Goal: Use online tool/utility: Use online tool/utility

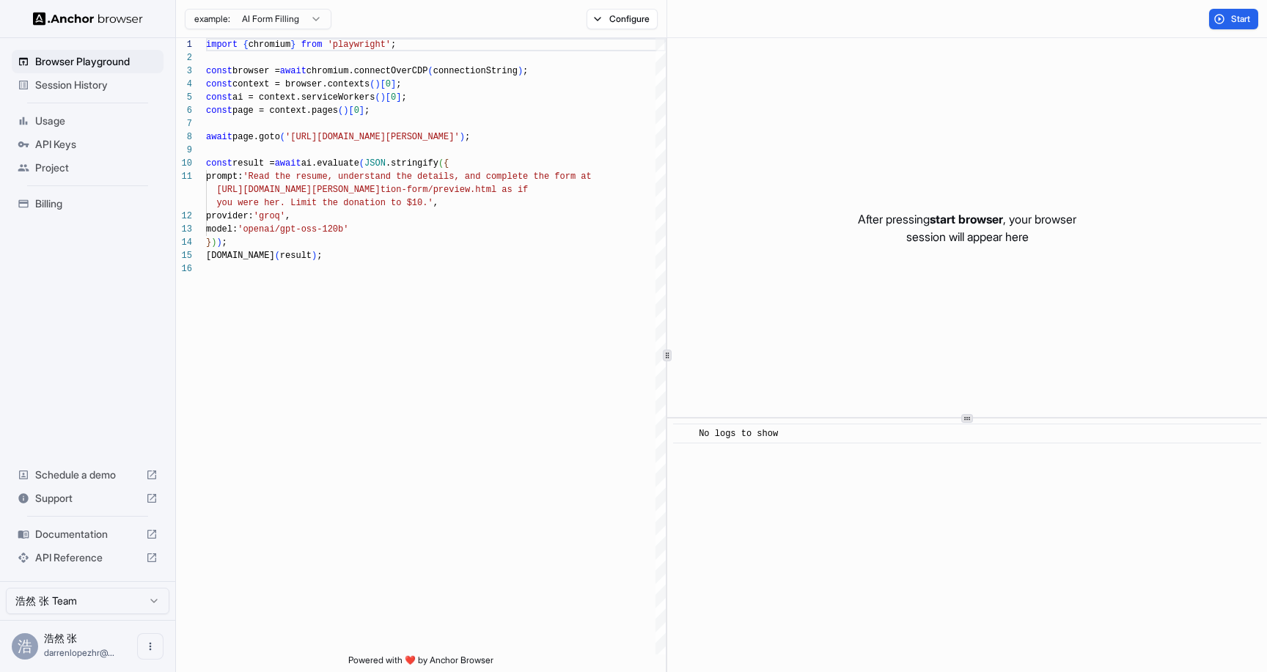
scroll to position [132, 0]
type textarea "**********"
click at [481, 283] on div "import { chromium } from 'playwright' ; const browser = await chromium.connectO…" at bounding box center [436, 458] width 460 height 841
click at [103, 307] on div "Browser Playground Session History Usage API Keys Project Billing Schedule a de…" at bounding box center [87, 309] width 175 height 543
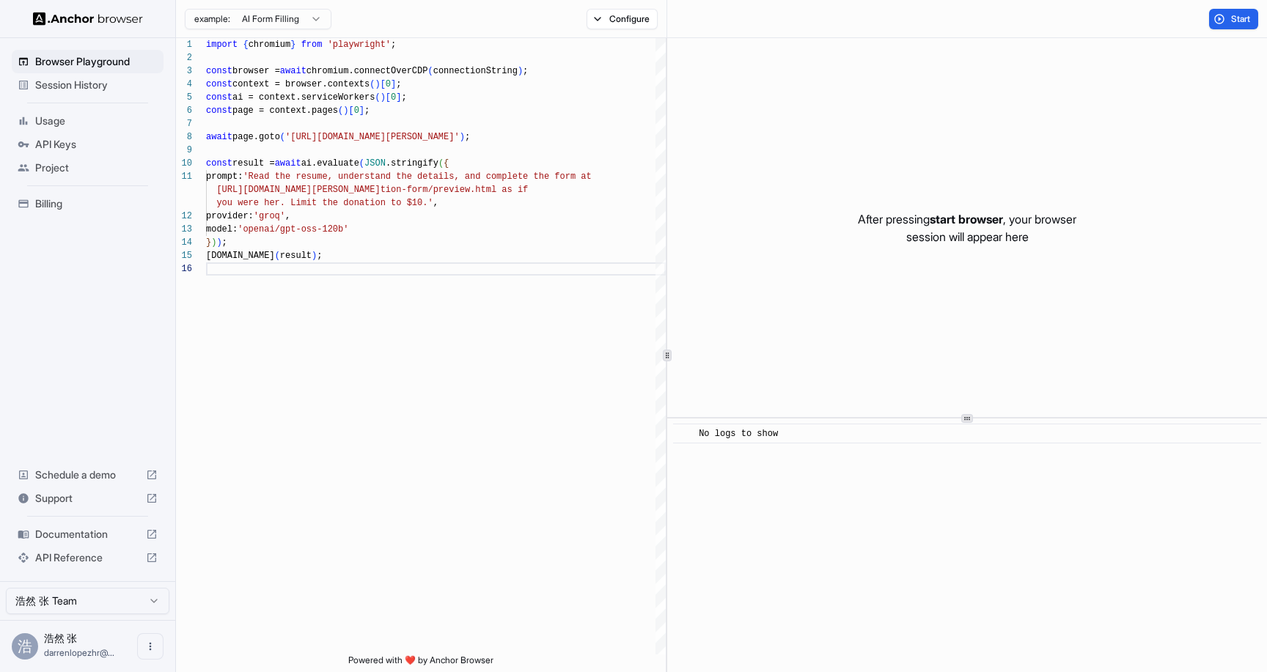
click at [80, 139] on span "API Keys" at bounding box center [96, 144] width 122 height 15
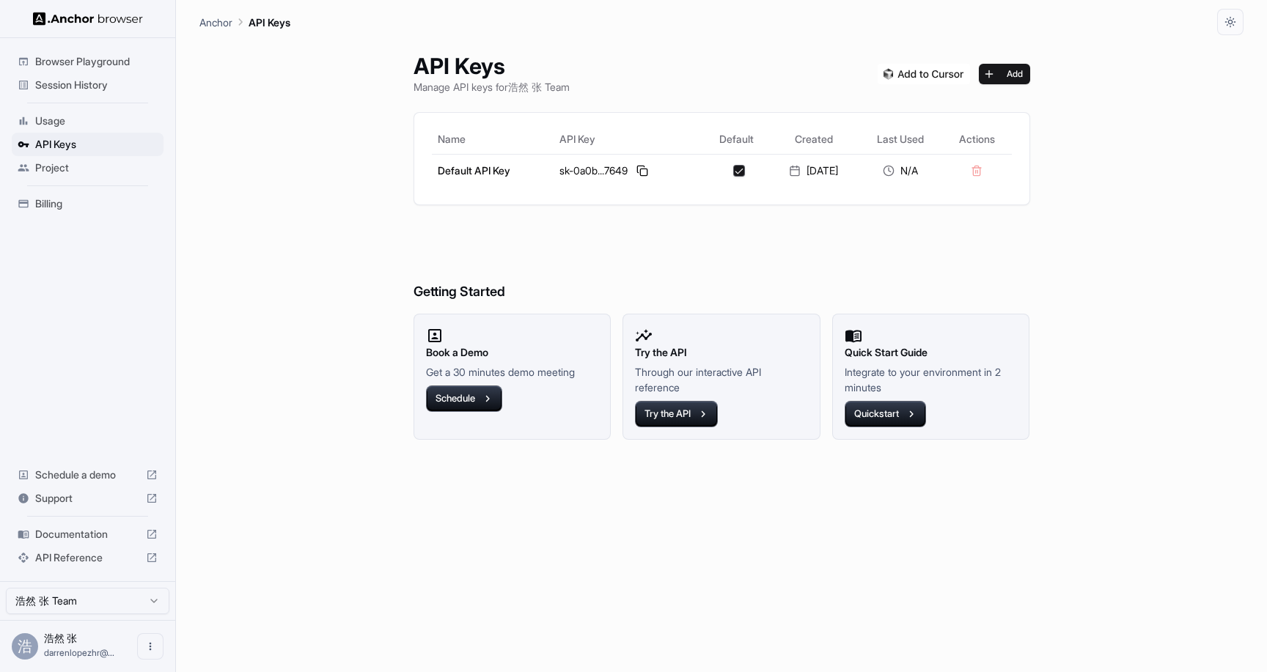
click at [270, 351] on div "API Keys Manage API keys for 浩然 张 Team Add Name API Key Default Created Last Us…" at bounding box center [721, 353] width 1044 height 637
click at [75, 24] on img at bounding box center [88, 19] width 110 height 14
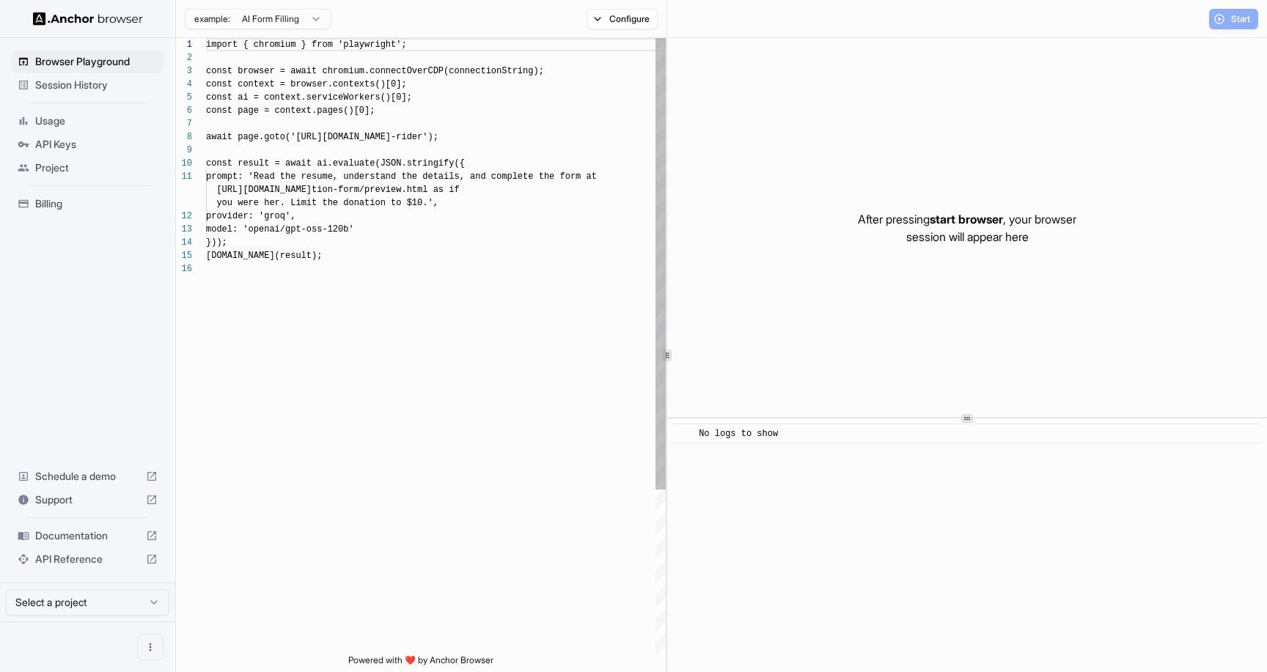
scroll to position [132, 0]
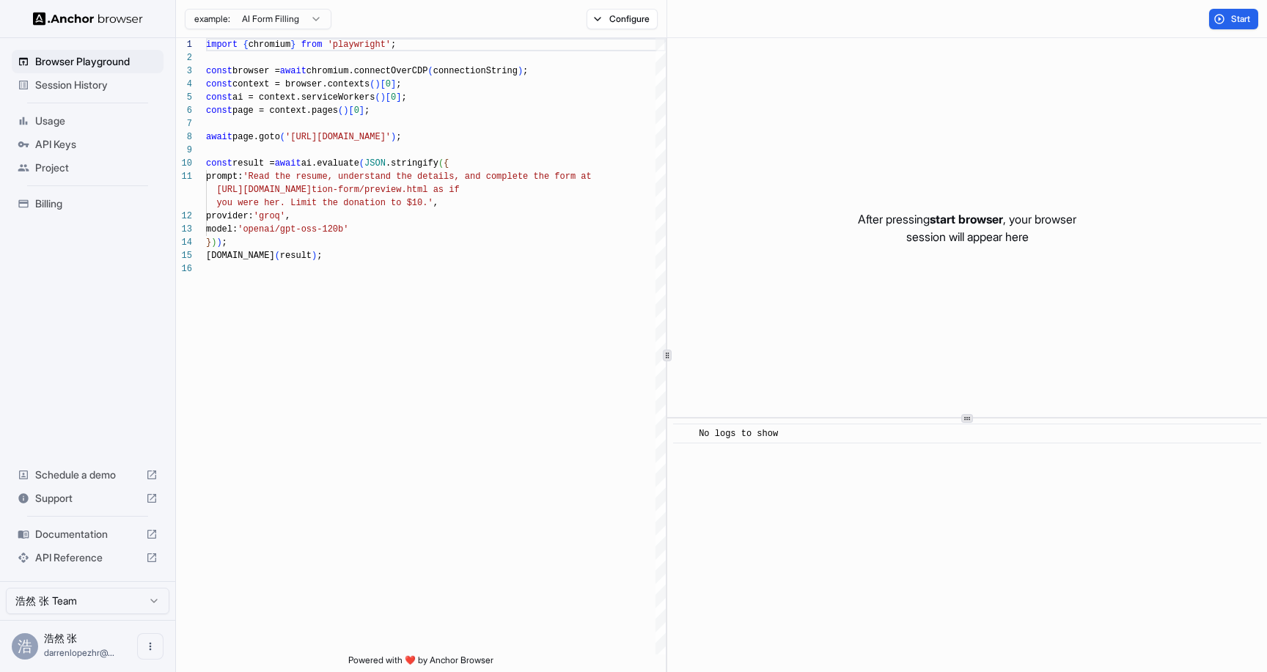
click at [109, 354] on div "Browser Playground Session History Usage API Keys Project Billing Schedule a de…" at bounding box center [87, 309] width 175 height 543
click at [523, 283] on div "import { chromium } from 'playwright' ; const browser = await chromium.connectO…" at bounding box center [436, 458] width 460 height 841
click at [851, 285] on div "After pressing start browser , your browser session will appear here" at bounding box center [967, 227] width 600 height 379
click at [1236, 11] on button "Start" at bounding box center [1233, 19] width 49 height 21
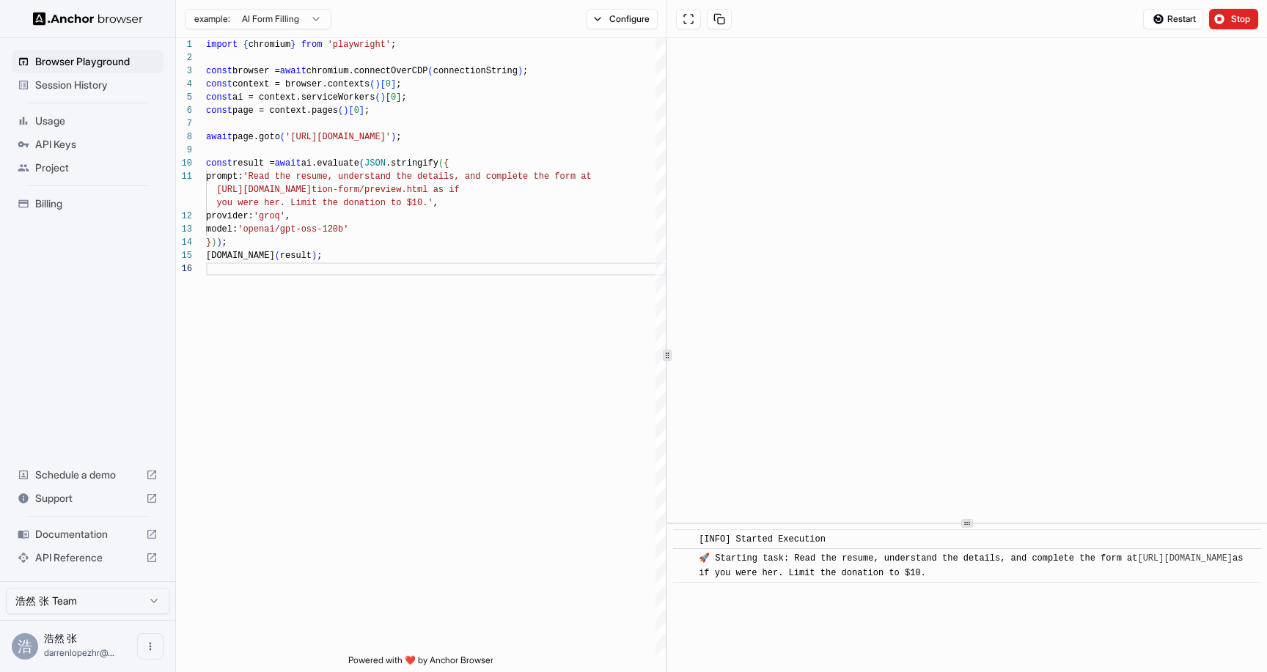
click at [959, 520] on div "​ [INFO] Started Execution ​ 🚀 Starting task: Read the resume, understand the d…" at bounding box center [967, 355] width 600 height 634
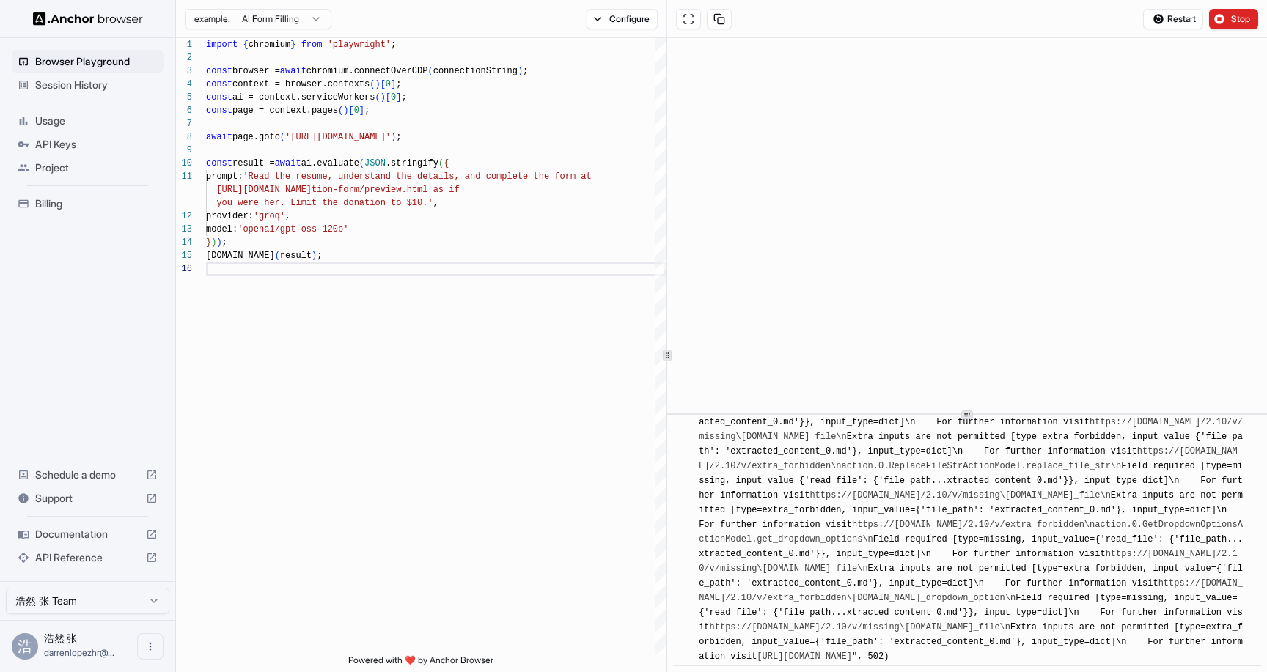
scroll to position [2632, 0]
click at [967, 411] on icon at bounding box center [967, 414] width 7 height 7
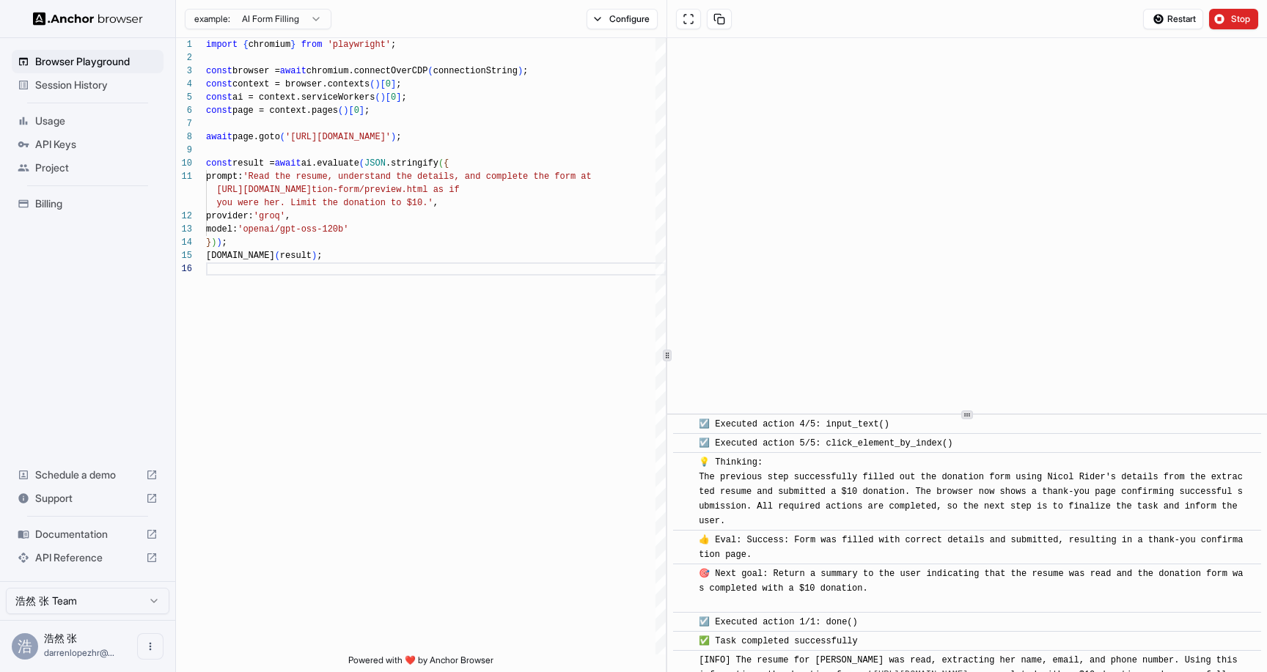
scroll to position [2832, 0]
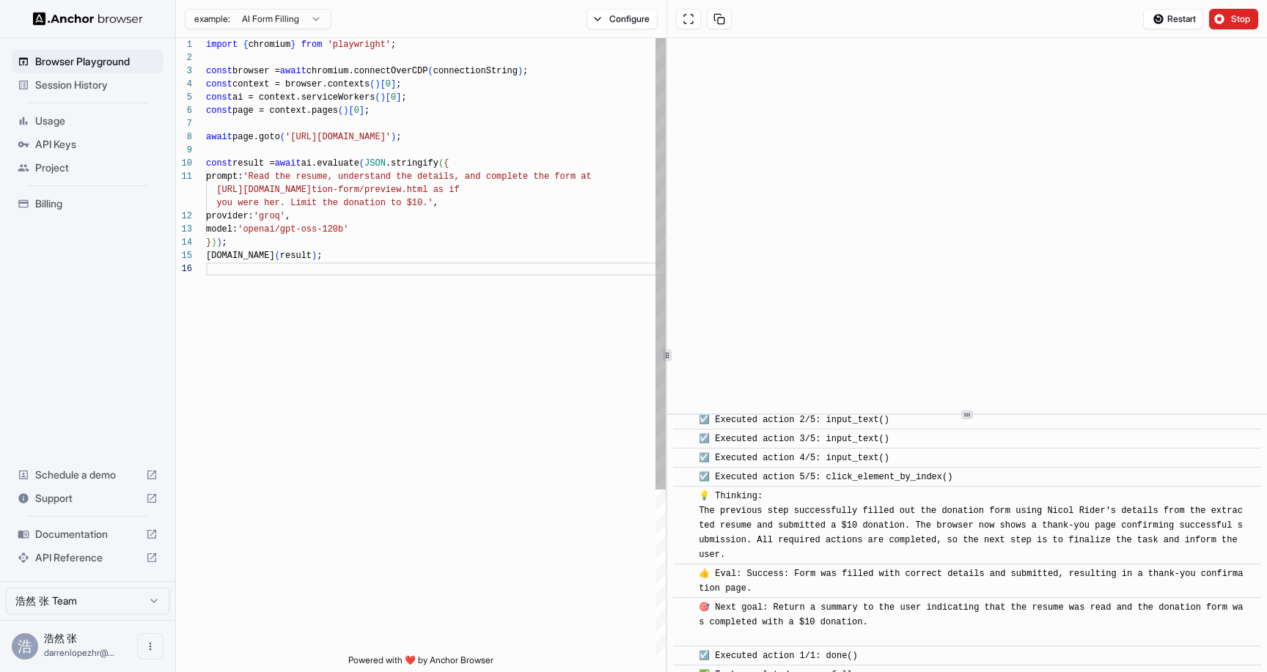
click at [549, 473] on div "import { chromium } from 'playwright' ; const browser = await chromium.connectO…" at bounding box center [436, 458] width 460 height 841
click at [268, 15] on html "Browser Playground Session History Usage API Keys Project Billing Schedule a de…" at bounding box center [633, 336] width 1267 height 672
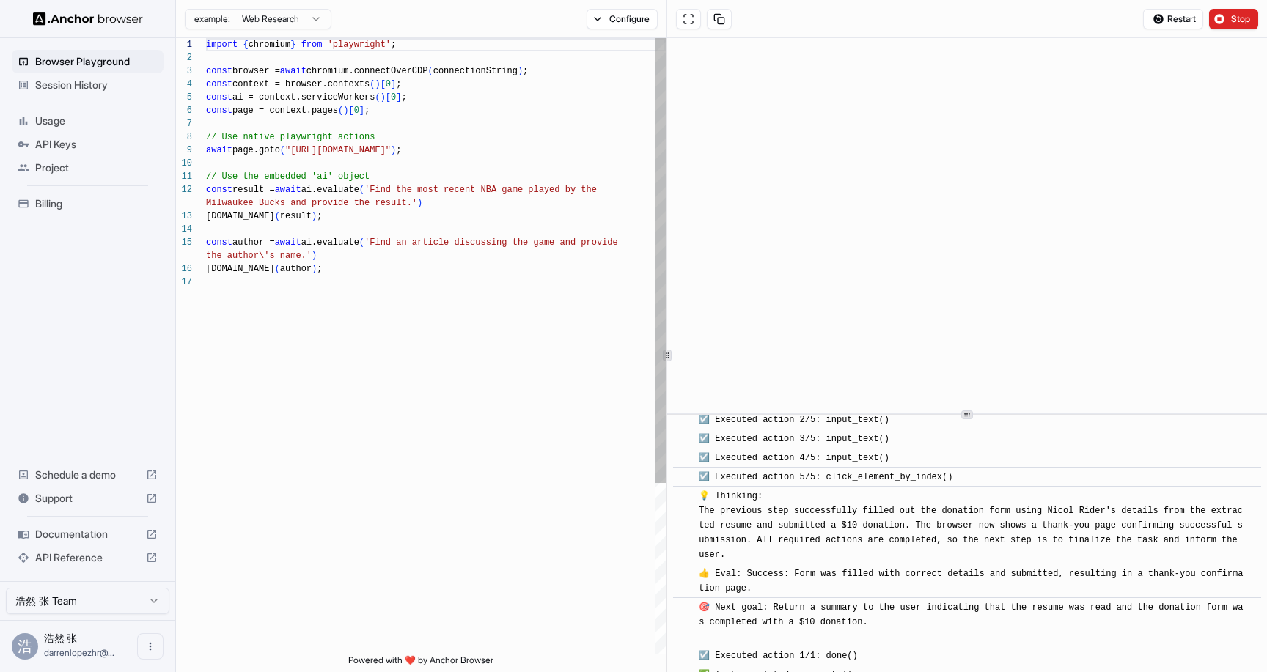
scroll to position [0, 0]
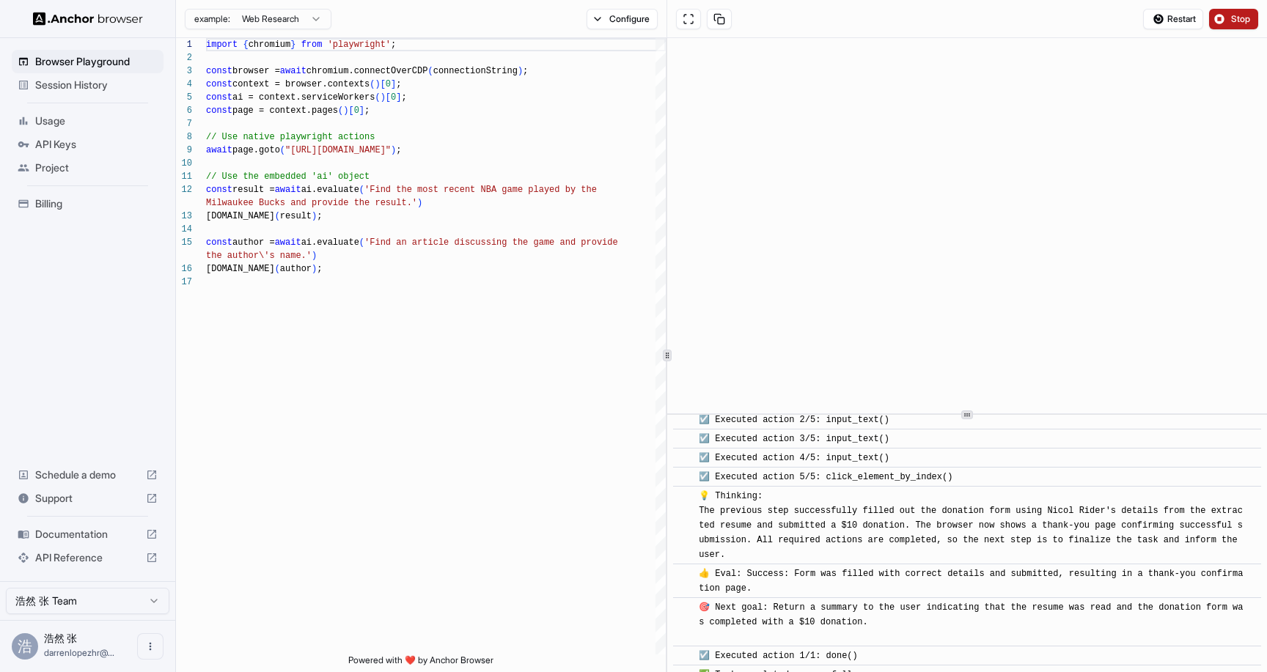
click at [1231, 22] on button "Stop" at bounding box center [1233, 19] width 49 height 21
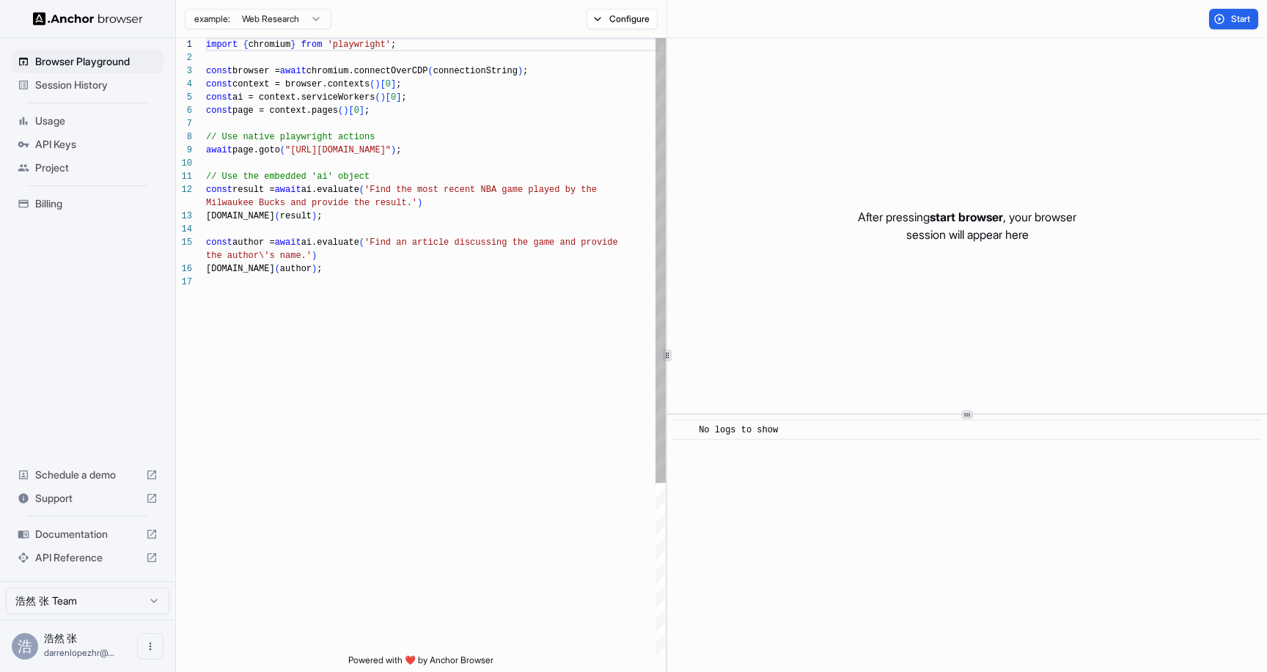
type textarea "**********"
click at [473, 372] on div "import { chromium } from 'playwright' ; const browser = await chromium.connectO…" at bounding box center [436, 465] width 460 height 854
click at [1234, 18] on span "Start" at bounding box center [1241, 19] width 21 height 12
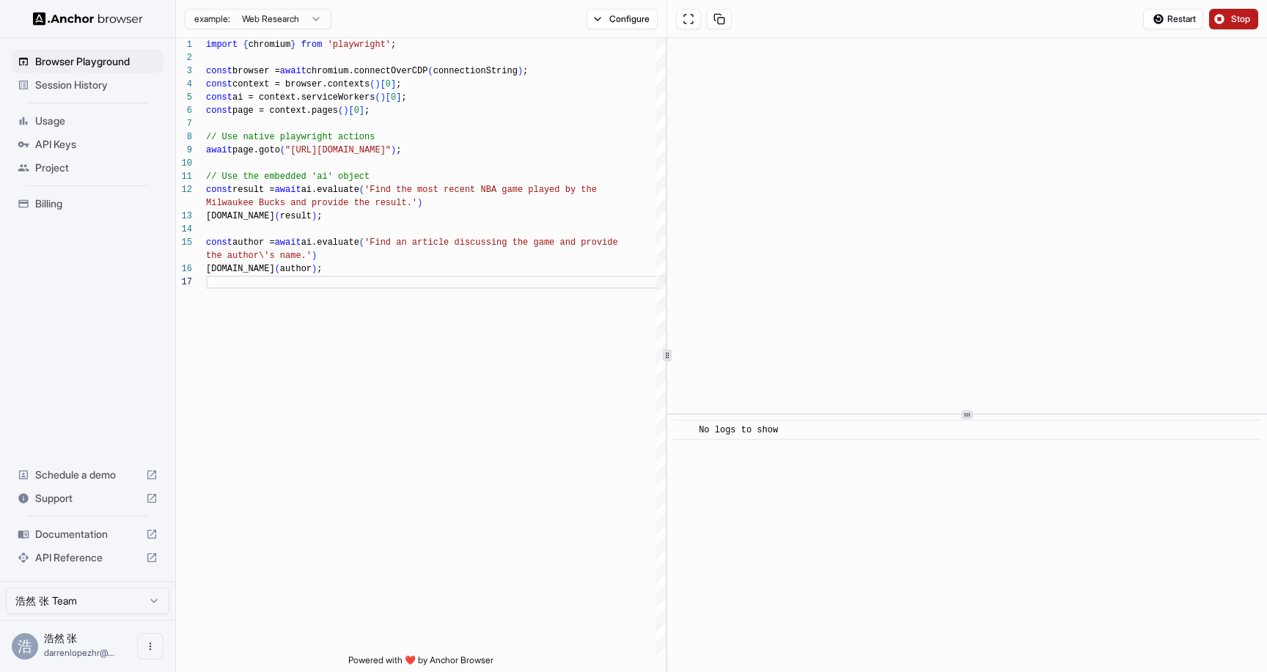
click at [259, 20] on html "Browser Playground Session History Usage API Keys Project Billing Schedule a de…" at bounding box center [633, 336] width 1267 height 672
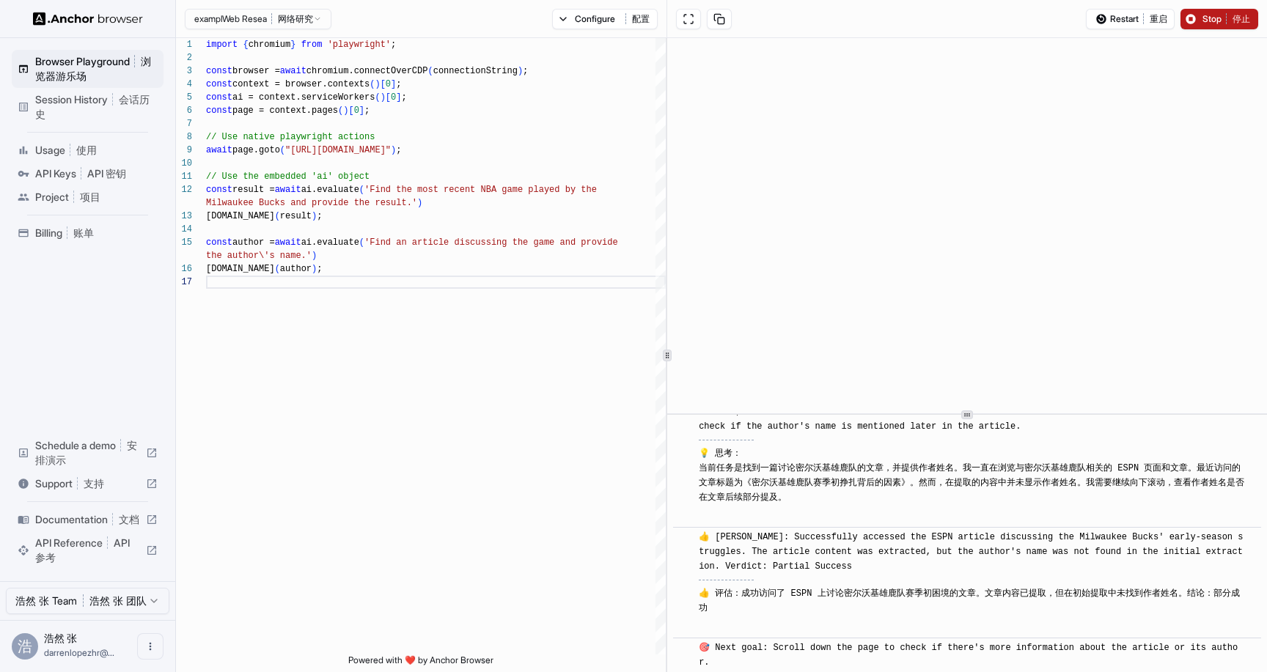
scroll to position [0, 0]
